Goal: Information Seeking & Learning: Find specific fact

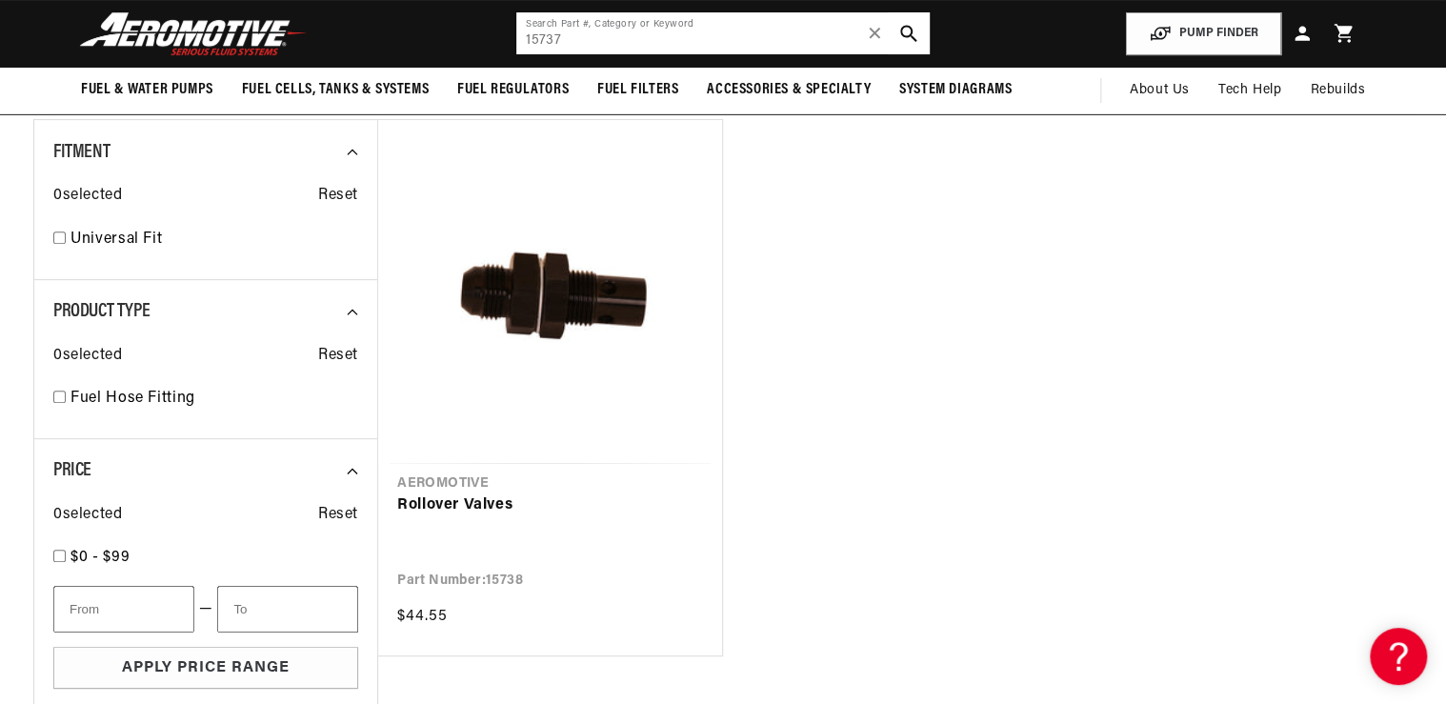
click at [610, 46] on input "15737" at bounding box center [722, 33] width 413 height 42
click at [457, 60] on header "Fuel & Water Pumps Back In-Tank In-Line Fuel Pumps" at bounding box center [722, 34] width 1379 height 68
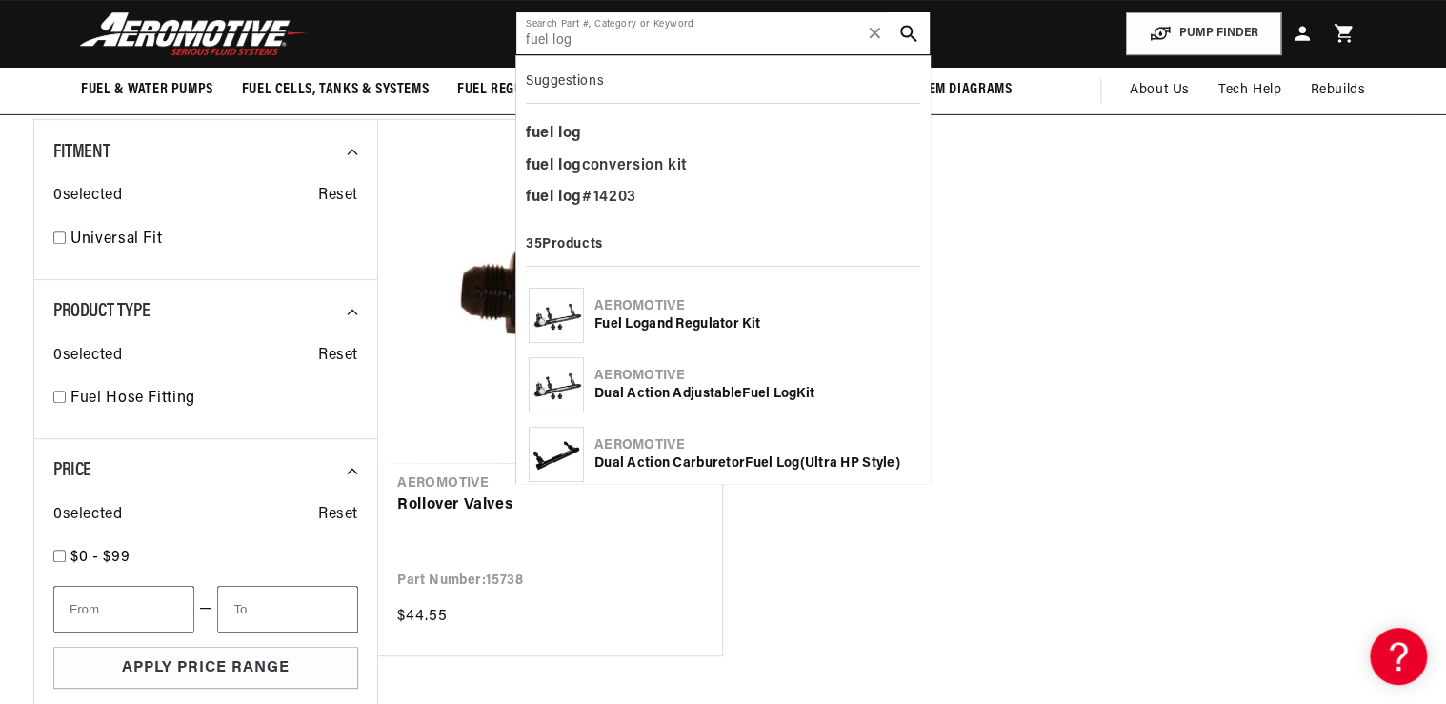
type input "fuel log"
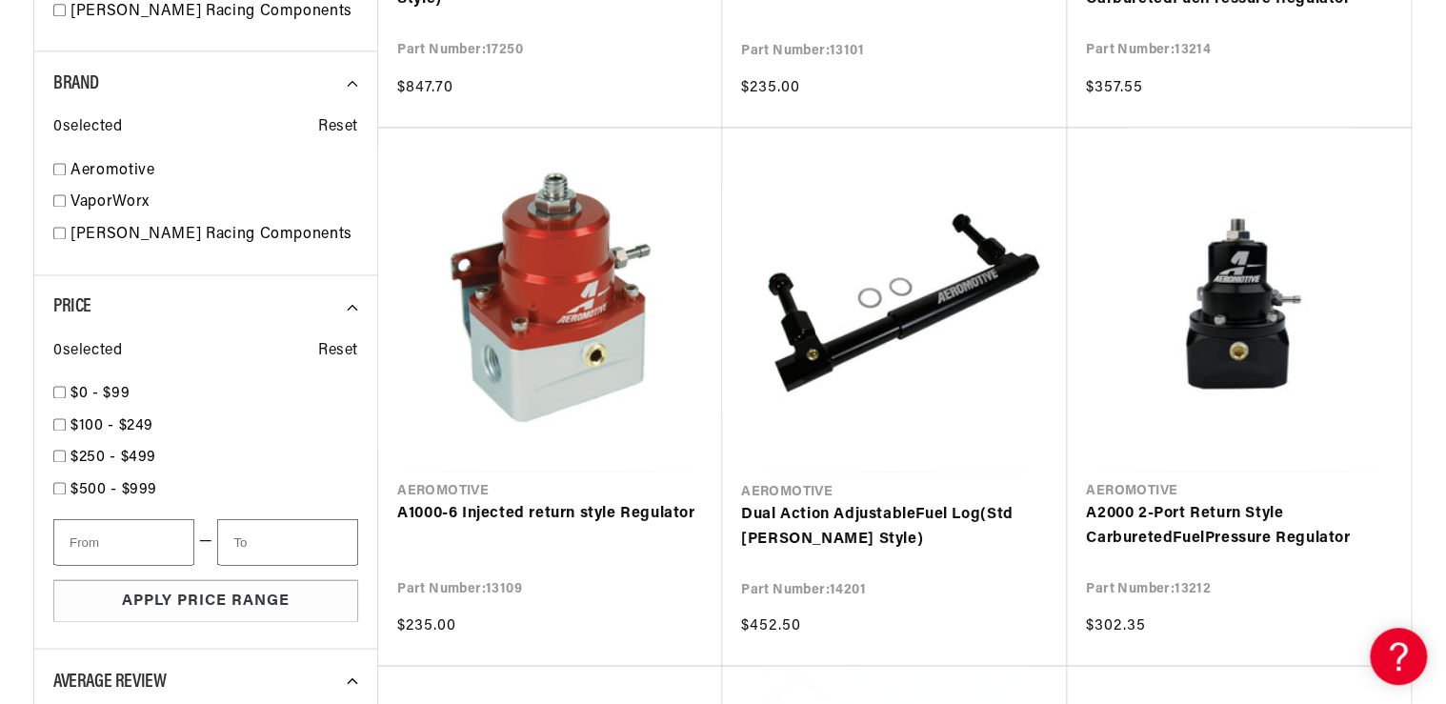
scroll to position [1372, 0]
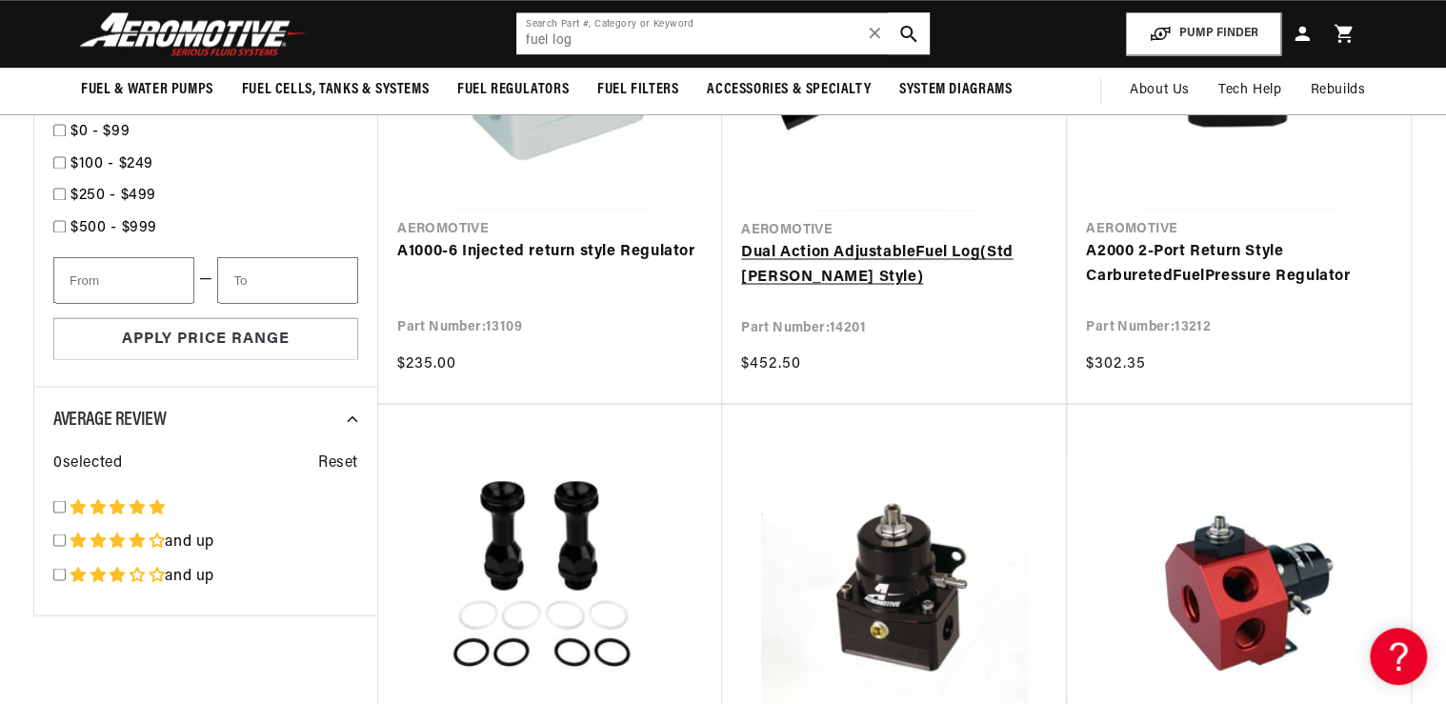
scroll to position [1524, 0]
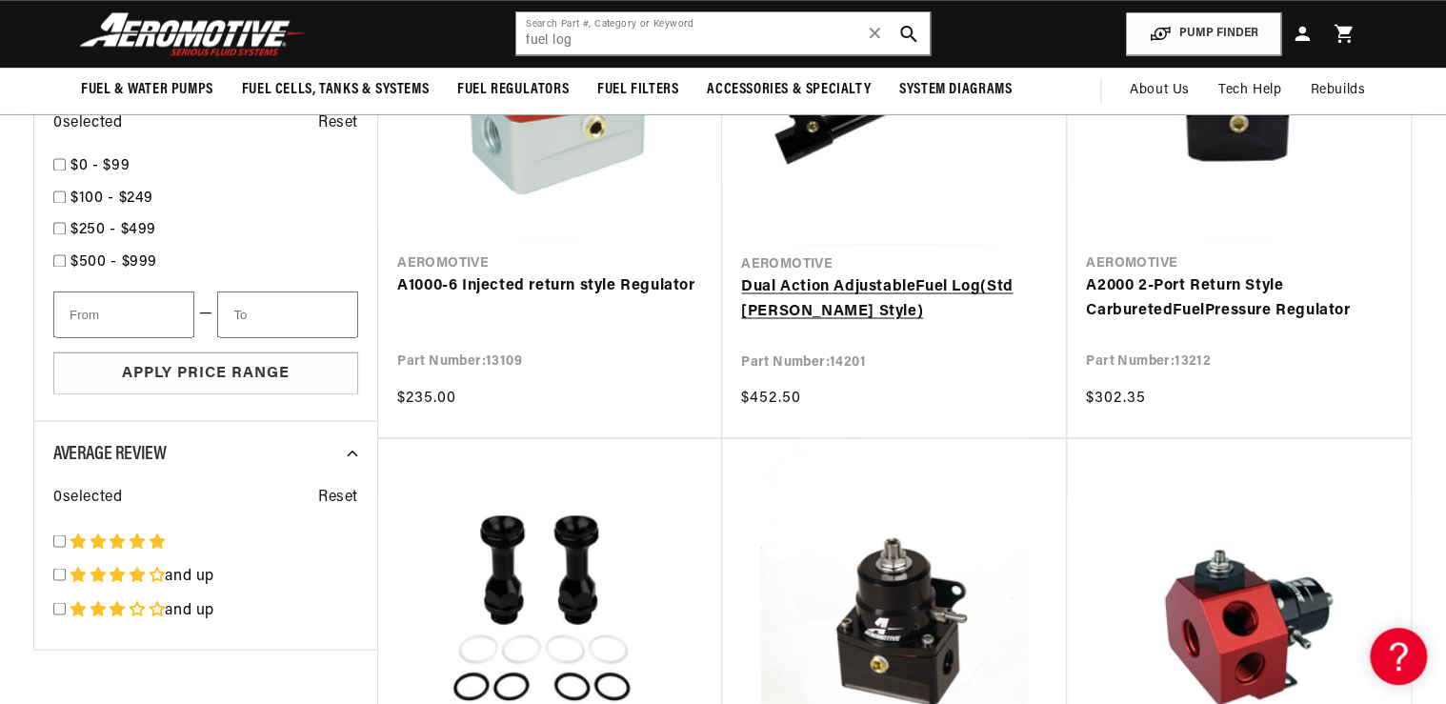
click at [871, 286] on link "Dual Action Adjustable Fuel Log (Std Holley Style)" at bounding box center [894, 298] width 307 height 49
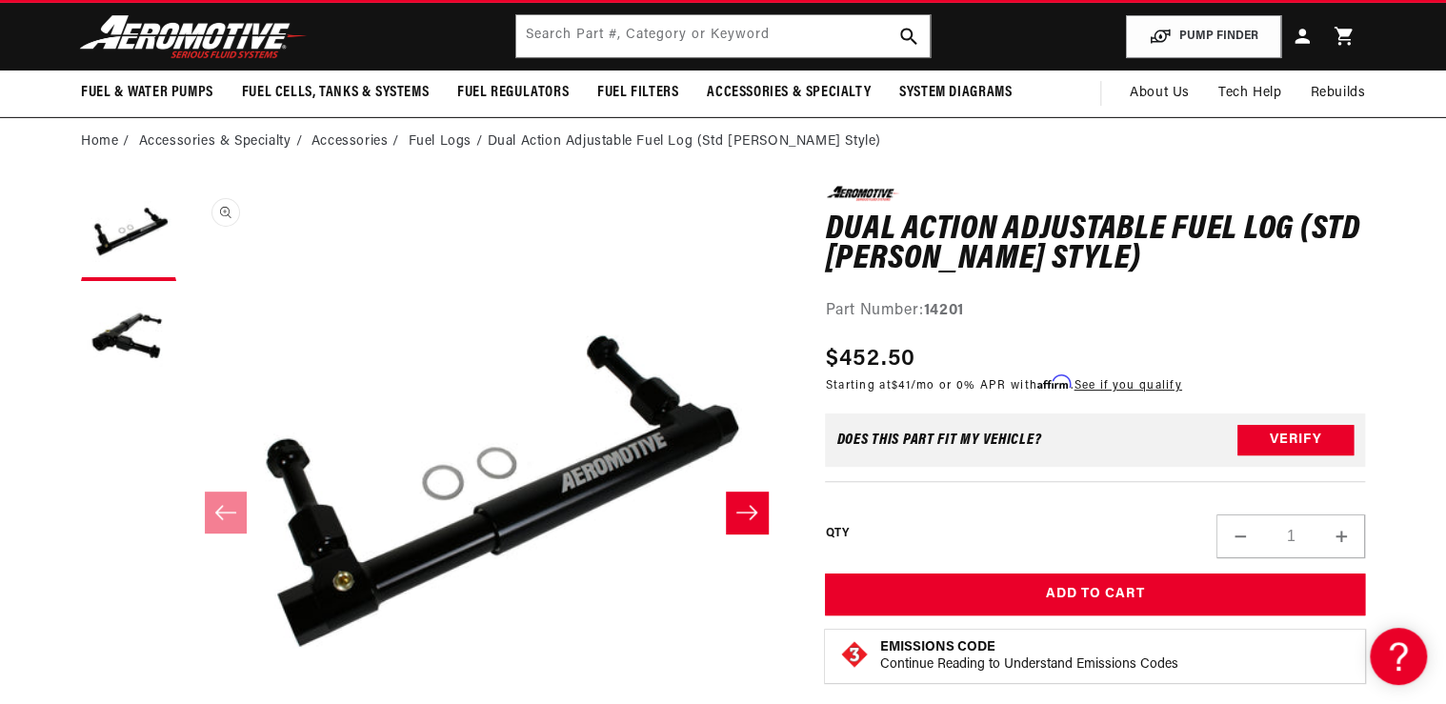
scroll to position [76, 0]
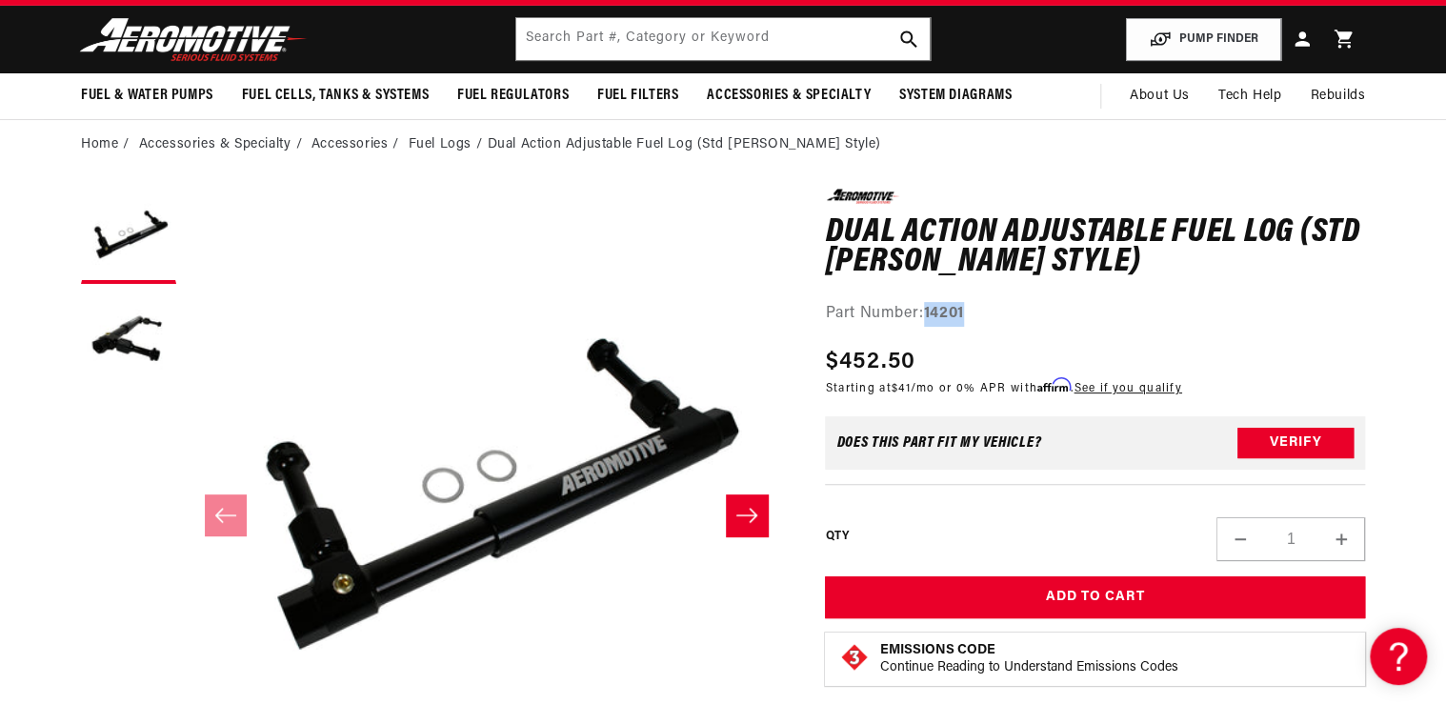
drag, startPoint x: 925, startPoint y: 312, endPoint x: 983, endPoint y: 309, distance: 58.2
click at [983, 309] on div "Part Number: 14201" at bounding box center [1095, 314] width 540 height 25
drag, startPoint x: 983, startPoint y: 309, endPoint x: 954, endPoint y: 308, distance: 29.5
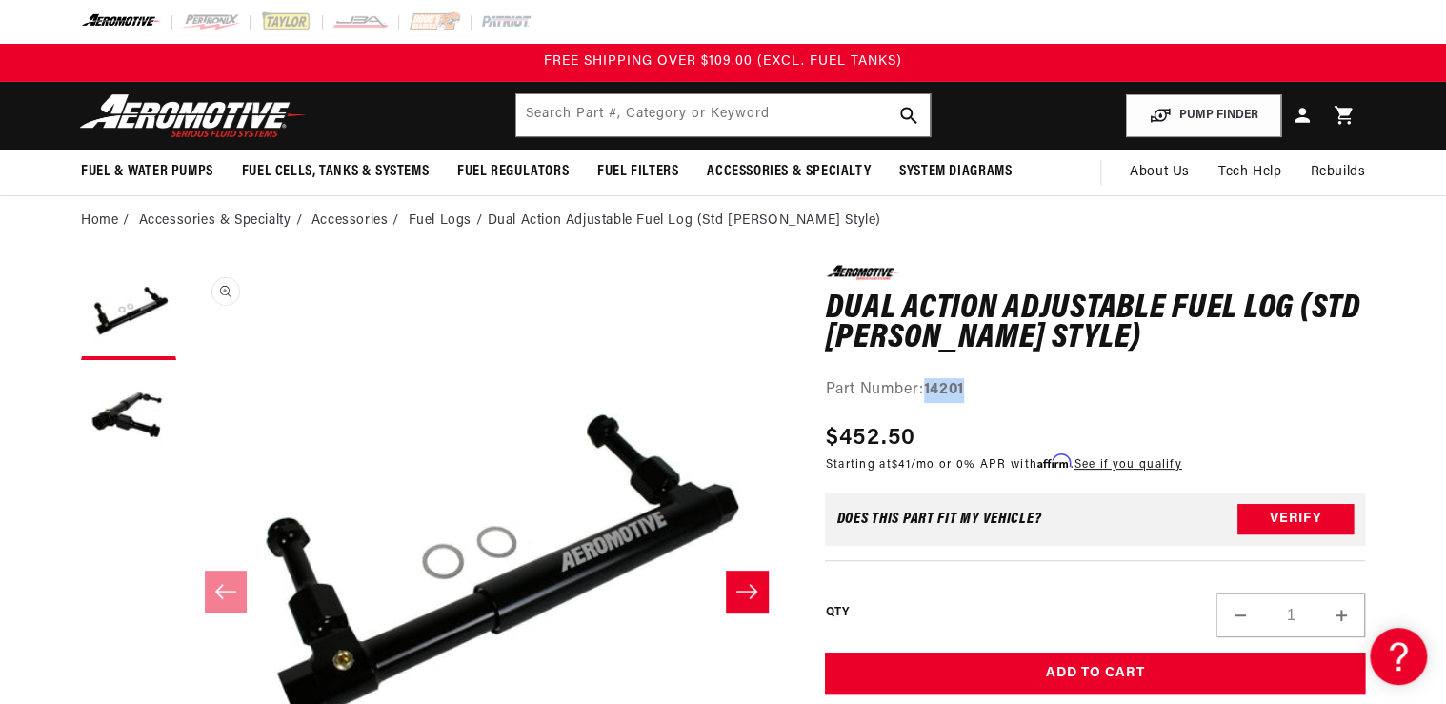
scroll to position [0, 0]
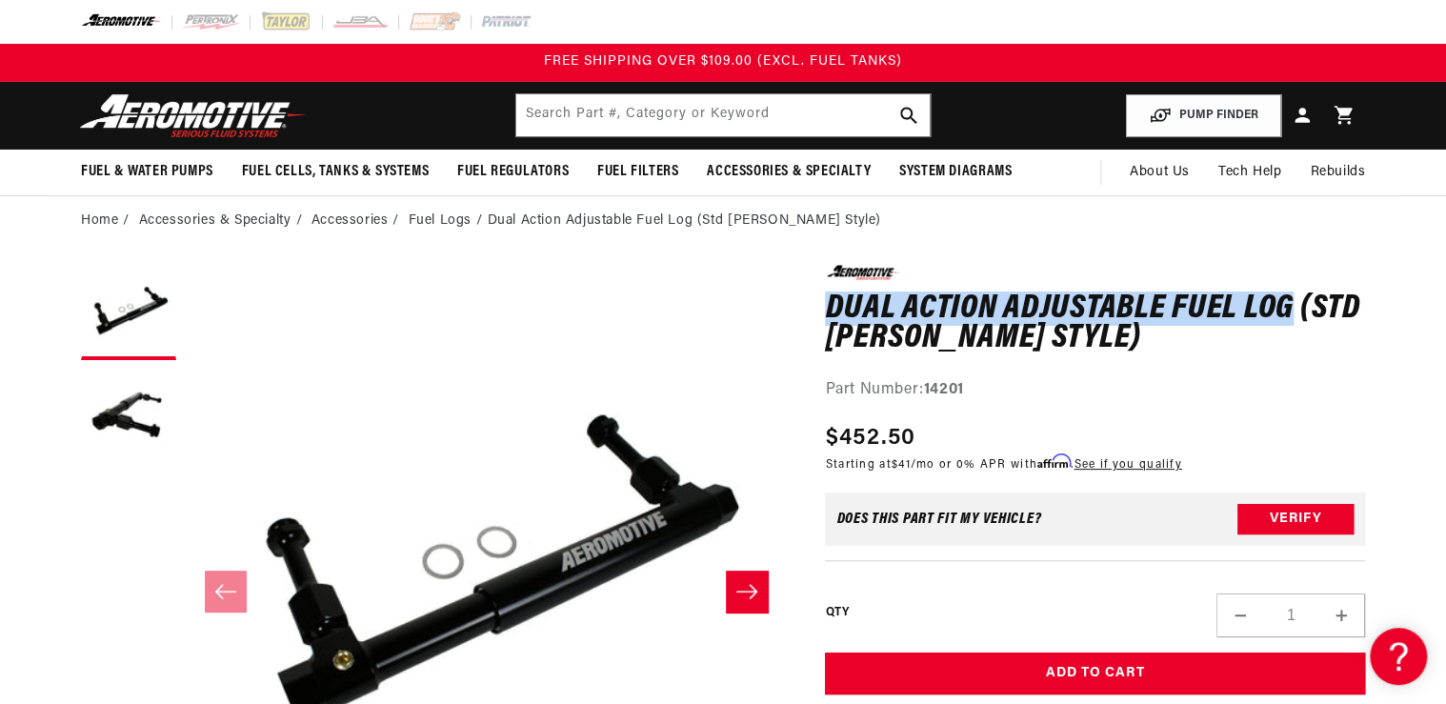
drag, startPoint x: 819, startPoint y: 305, endPoint x: 1287, endPoint y: 293, distance: 467.9
drag, startPoint x: 1287, startPoint y: 293, endPoint x: 1269, endPoint y: 297, distance: 18.5
copy h1 "Dual Action Adjustable Fuel Log"
click at [534, 125] on input "text" at bounding box center [722, 115] width 413 height 42
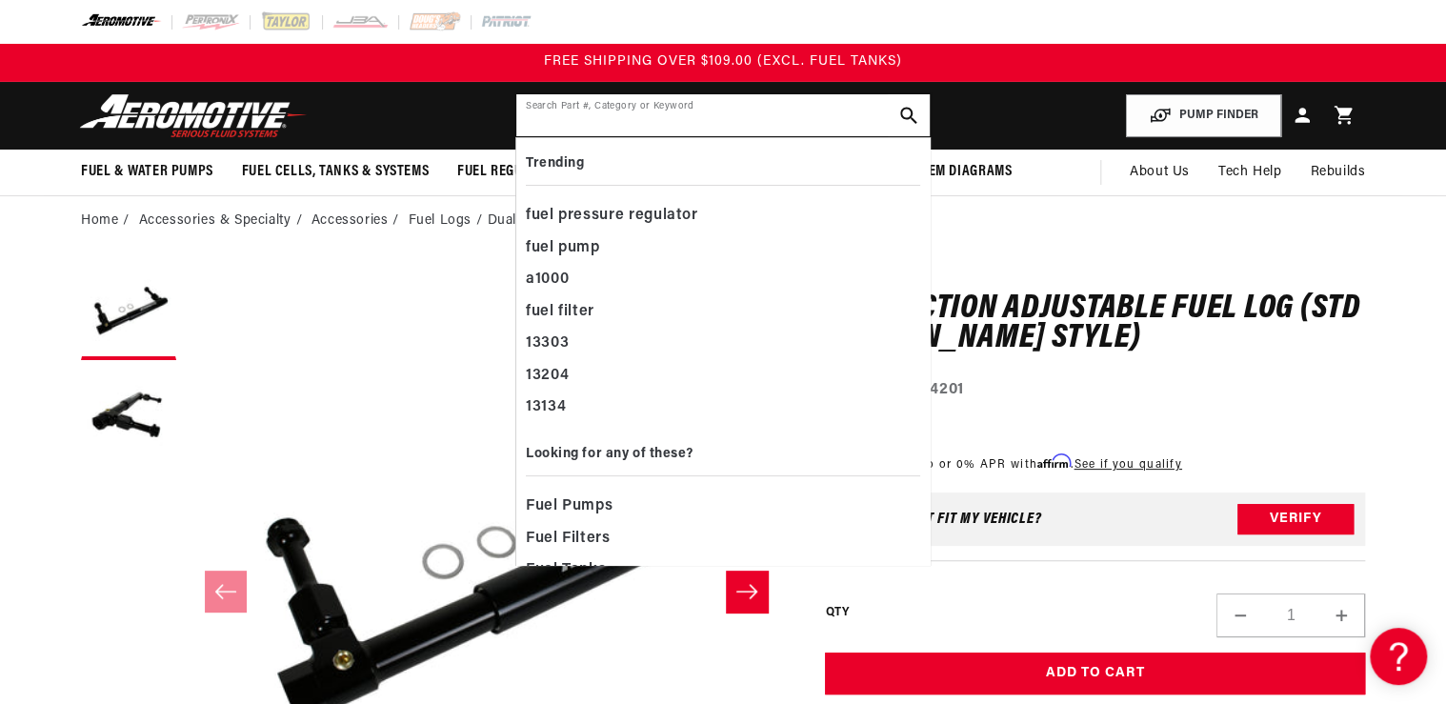
paste input "Dual Action Adjustable Fuel Log"
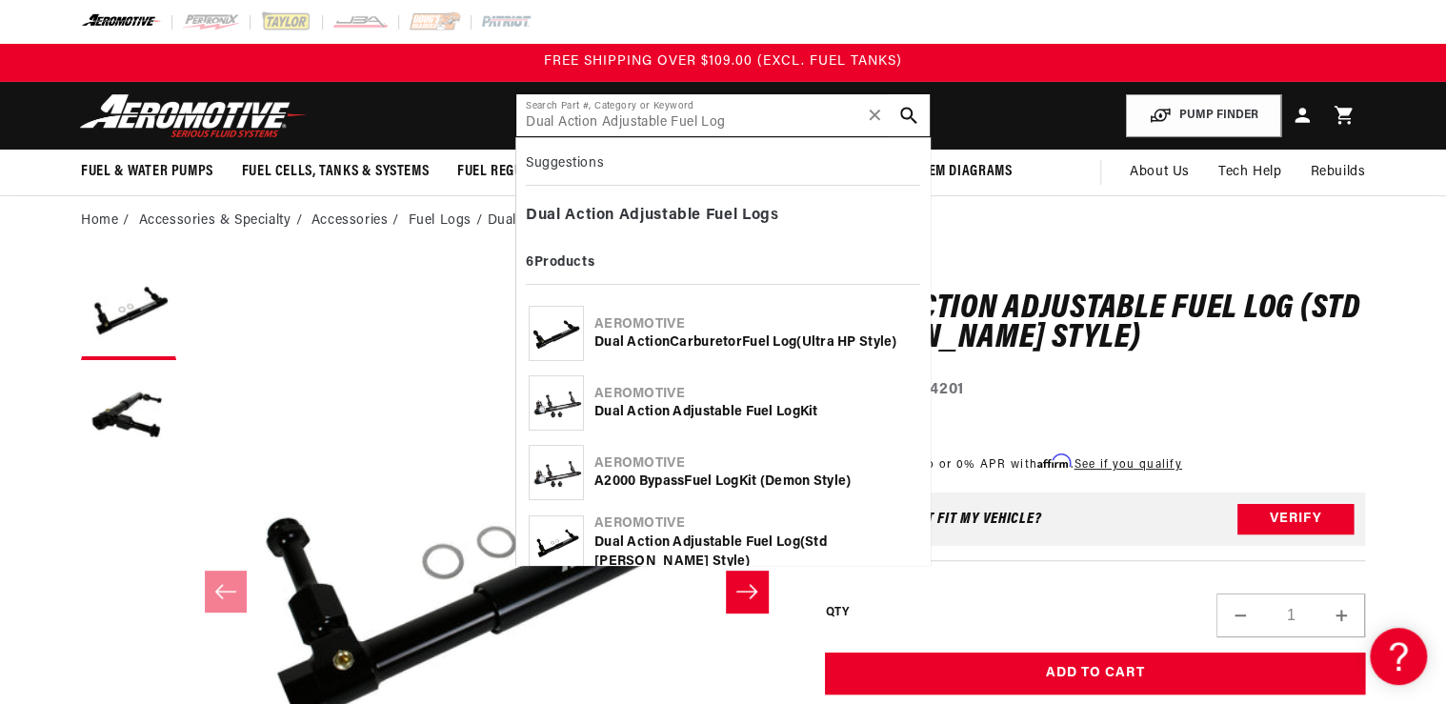
type input "Dual Action Adjustable Fuel Log"
click at [554, 396] on img at bounding box center [556, 403] width 53 height 35
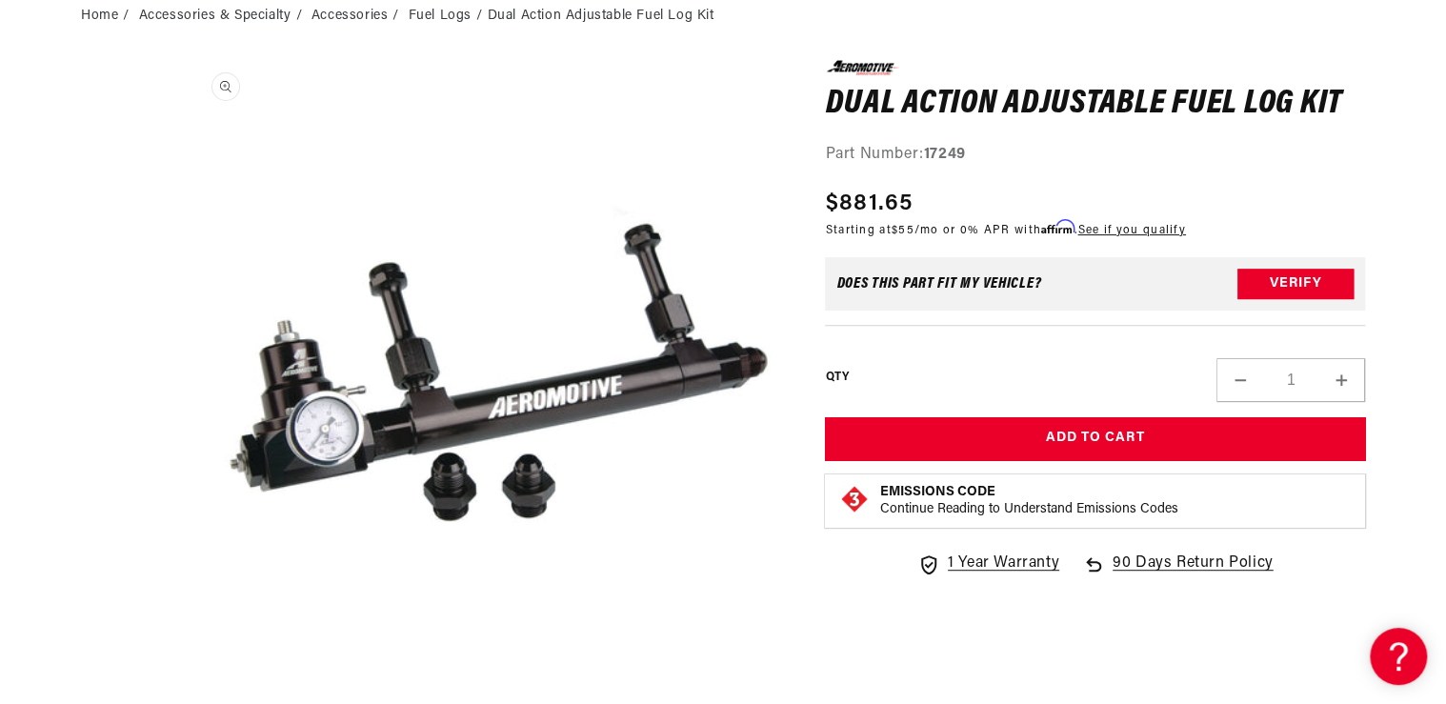
scroll to position [76, 0]
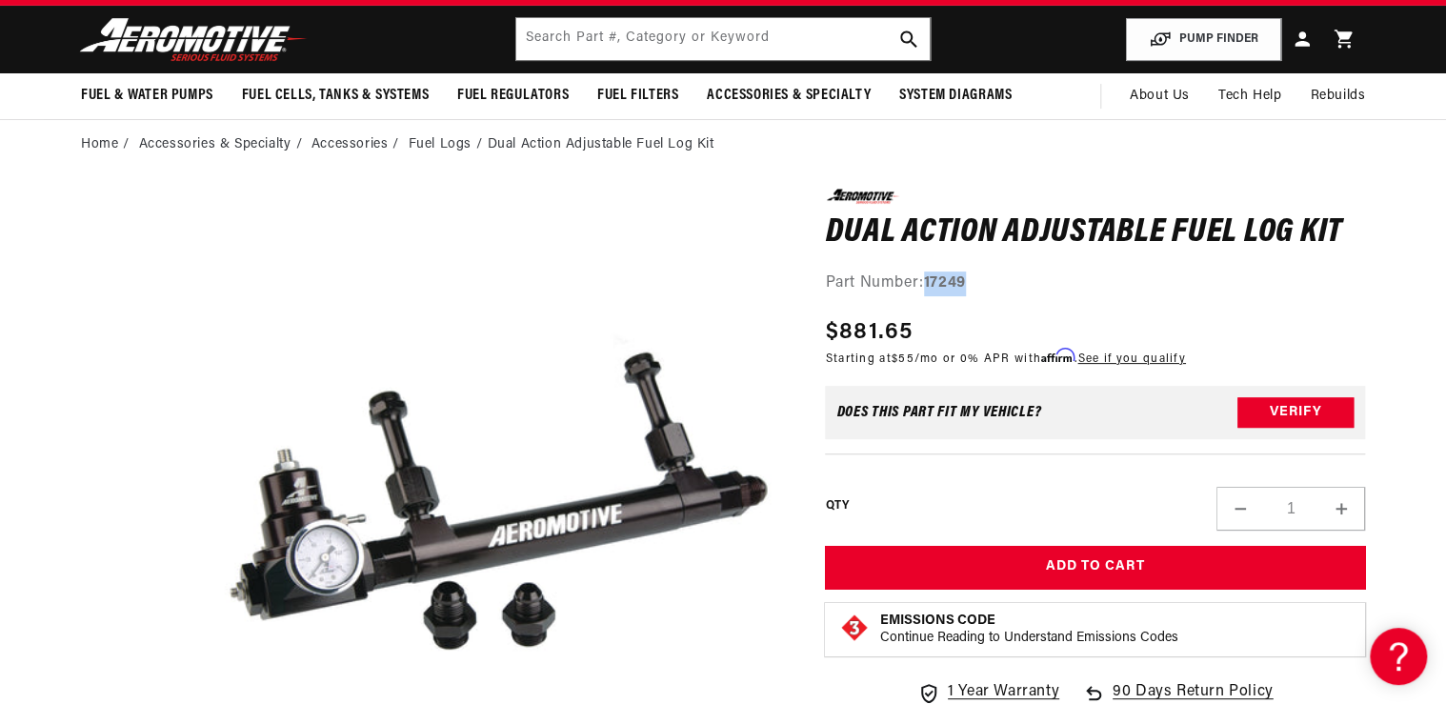
drag, startPoint x: 928, startPoint y: 283, endPoint x: 982, endPoint y: 276, distance: 54.7
click at [982, 276] on div "Part Number: 17249" at bounding box center [1095, 284] width 540 height 25
drag, startPoint x: 982, startPoint y: 276, endPoint x: 937, endPoint y: 285, distance: 45.6
copy strong "17249"
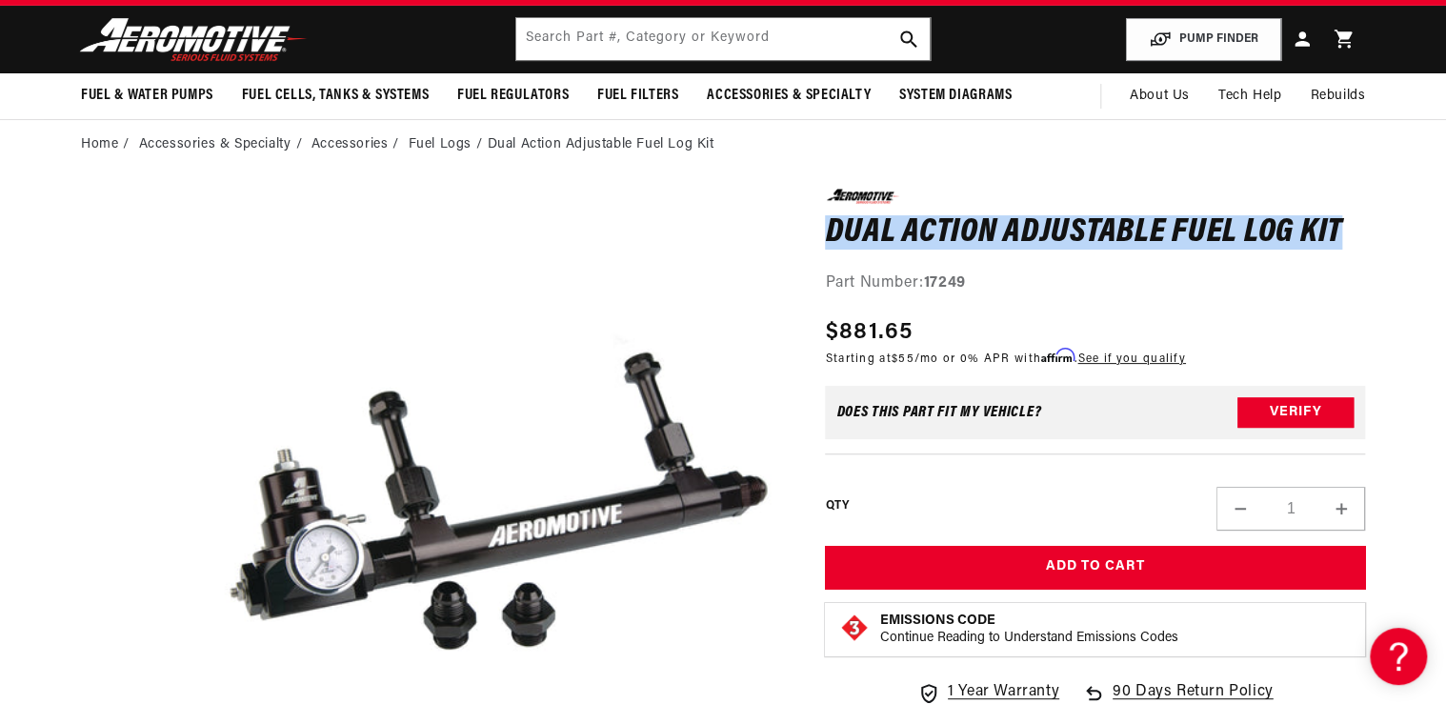
drag, startPoint x: 813, startPoint y: 229, endPoint x: 1395, endPoint y: 215, distance: 582.2
copy h1 "Dual Action Adjustable Fuel Log Kit"
click at [551, 50] on input "text" at bounding box center [722, 39] width 413 height 42
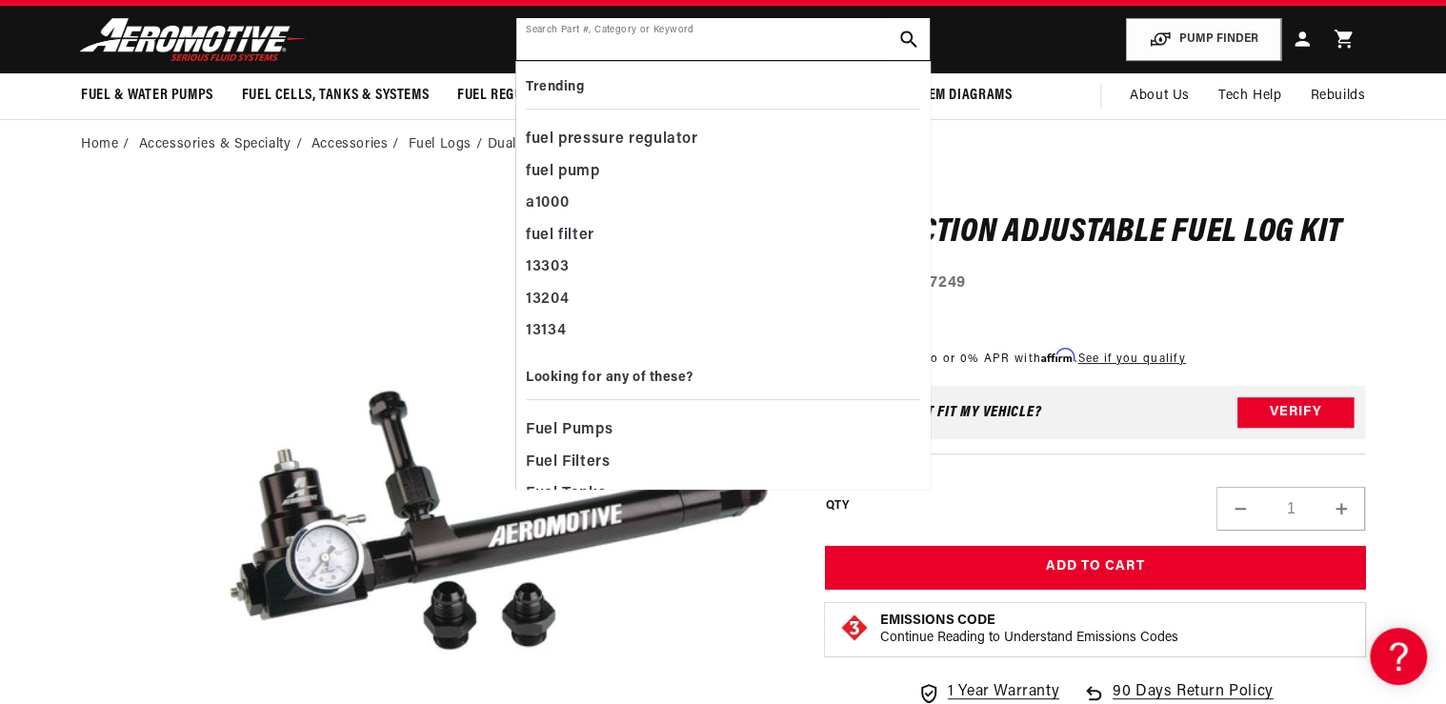
paste input "Dual Action Adjustable Fuel Log Kit"
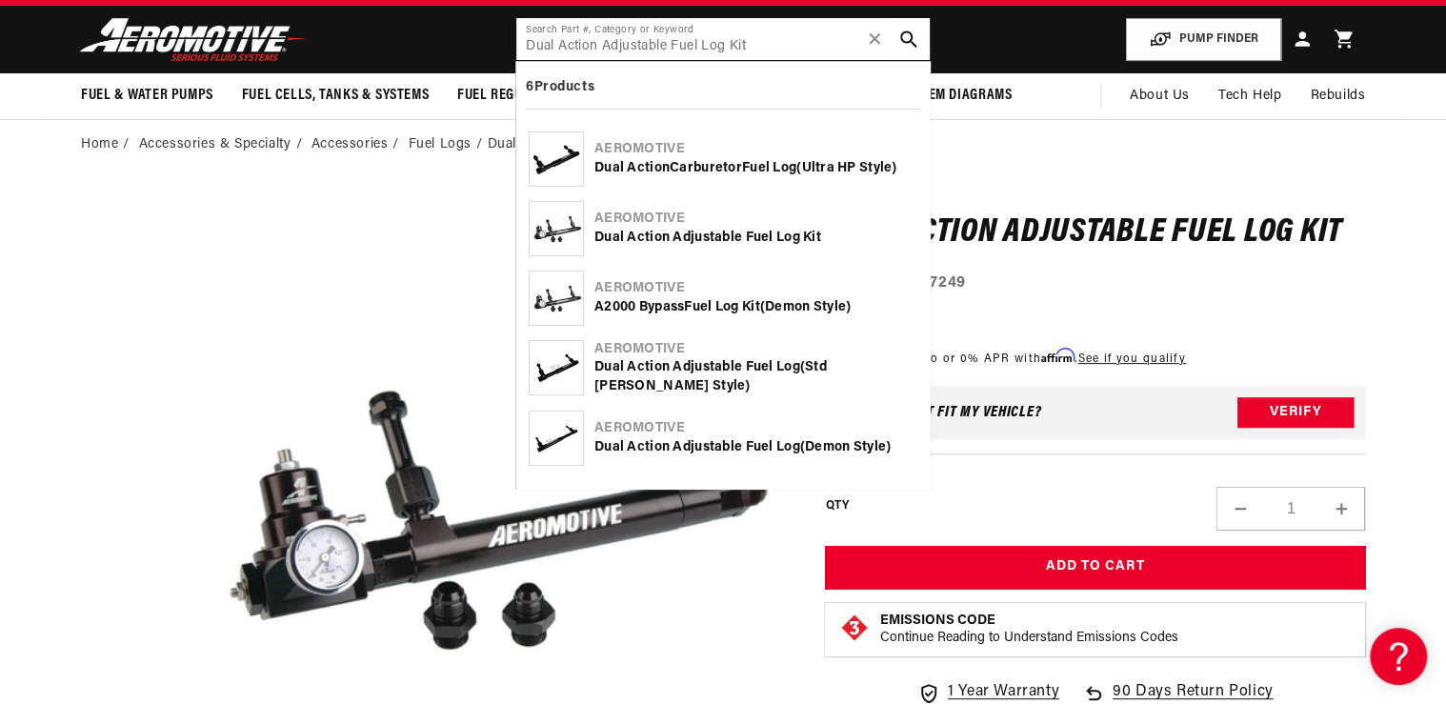
click at [717, 40] on input "Dual Action Adjustable Fuel Log Kit" at bounding box center [722, 39] width 413 height 42
type input "Dual Action Adjustable Fuel Log Kit"
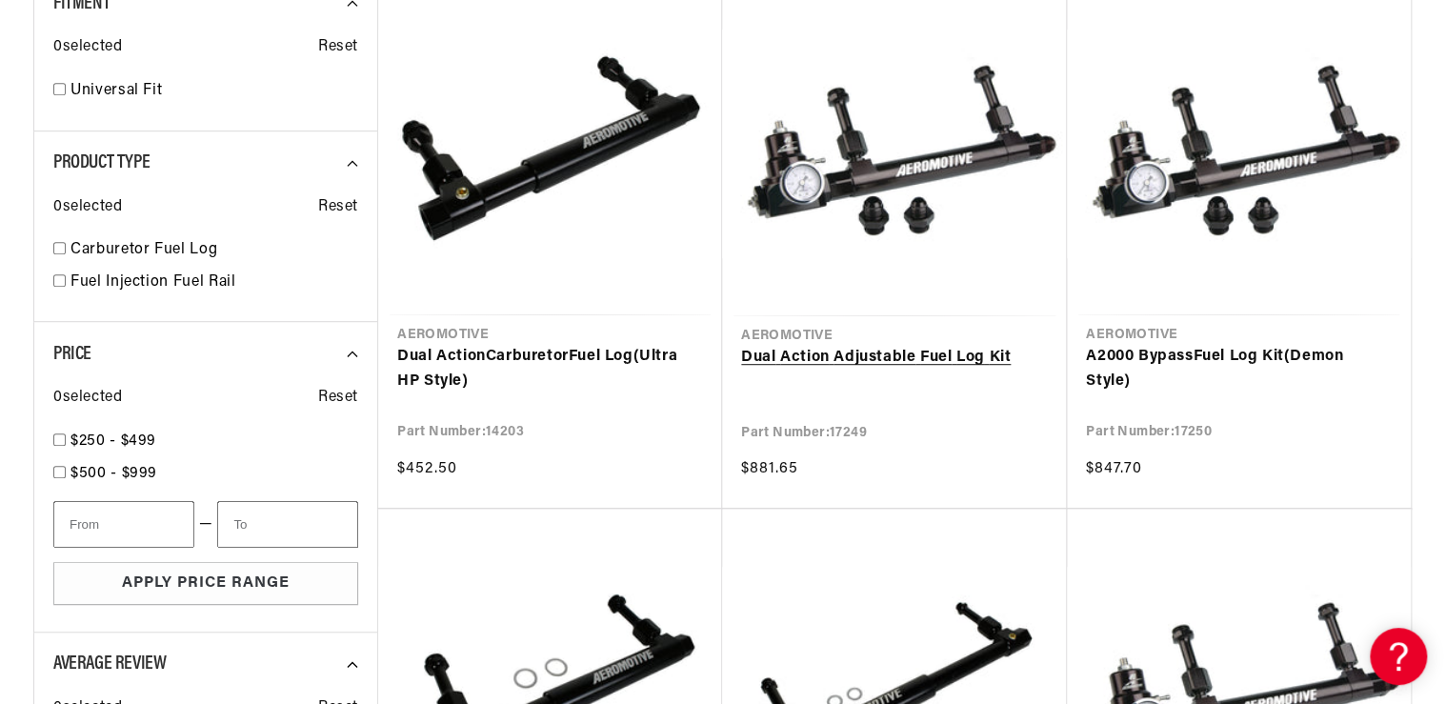
scroll to position [381, 0]
